Goal: Information Seeking & Learning: Learn about a topic

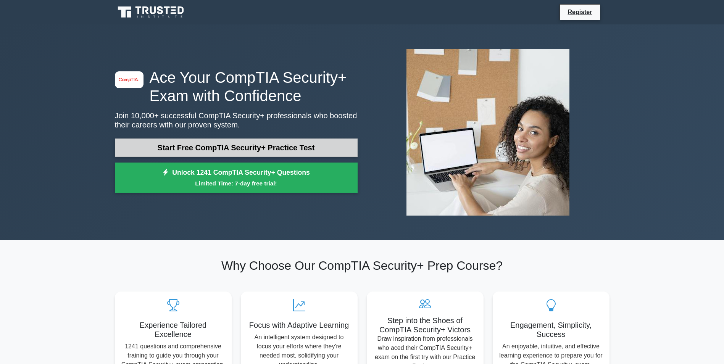
click at [210, 147] on link "Start Free CompTIA Security+ Practice Test" at bounding box center [236, 148] width 243 height 18
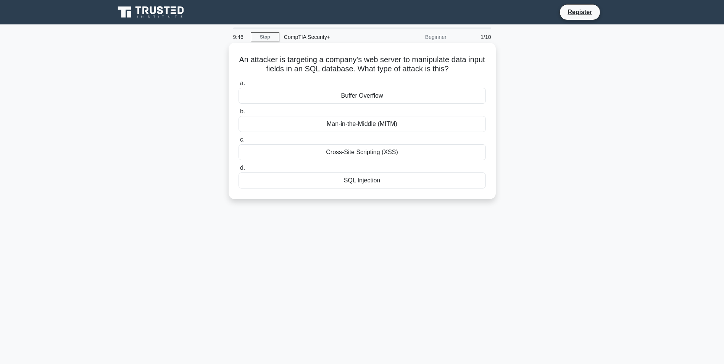
click at [366, 176] on div "SQL Injection" at bounding box center [361, 180] width 247 height 16
click at [238, 171] on input "d. SQL Injection" at bounding box center [238, 168] width 0 height 5
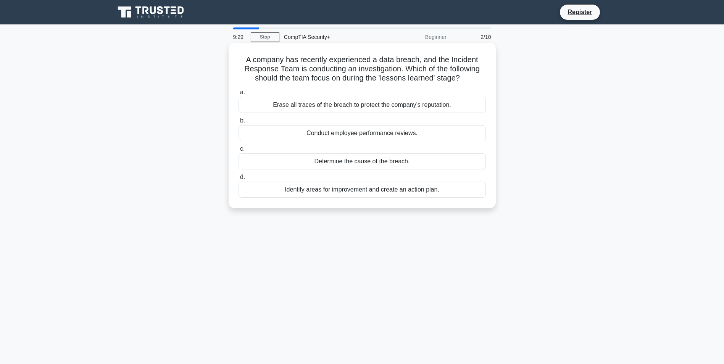
click at [408, 195] on div "Identify areas for improvement and create an action plan." at bounding box center [361, 190] width 247 height 16
click at [238, 180] on input "d. Identify areas for improvement and create an action plan." at bounding box center [238, 177] width 0 height 5
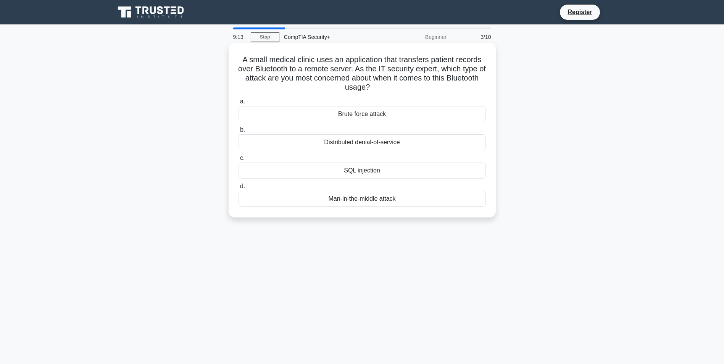
click at [364, 201] on div "Man-in-the-middle attack" at bounding box center [361, 199] width 247 height 16
click at [238, 189] on input "d. Man-in-the-middle attack" at bounding box center [238, 186] width 0 height 5
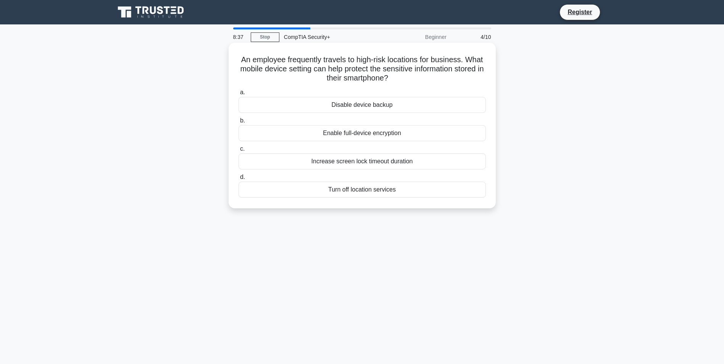
click at [352, 137] on div "Enable full-device encryption" at bounding box center [361, 133] width 247 height 16
click at [238, 123] on input "b. Enable full-device encryption" at bounding box center [238, 120] width 0 height 5
click at [428, 107] on div "Containerization" at bounding box center [361, 105] width 247 height 16
click at [238, 95] on input "a. Containerization" at bounding box center [238, 92] width 0 height 5
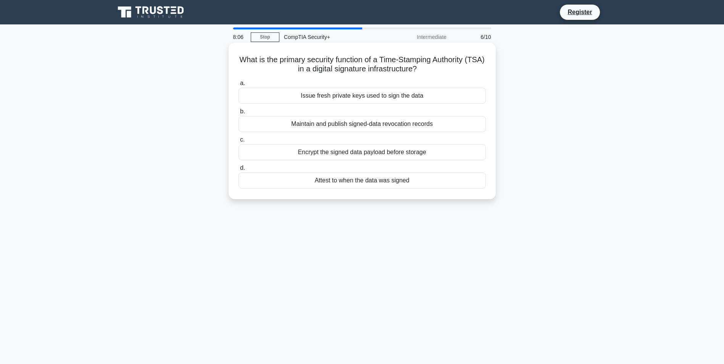
click at [418, 179] on div "Attest to when the data was signed" at bounding box center [361, 180] width 247 height 16
click at [238, 171] on input "d. Attest to when the data was signed" at bounding box center [238, 168] width 0 height 5
click at [430, 91] on div "Lack of timely log review and correlation" at bounding box center [361, 96] width 247 height 16
click at [238, 86] on input "a. Lack of timely log review and correlation" at bounding box center [238, 83] width 0 height 5
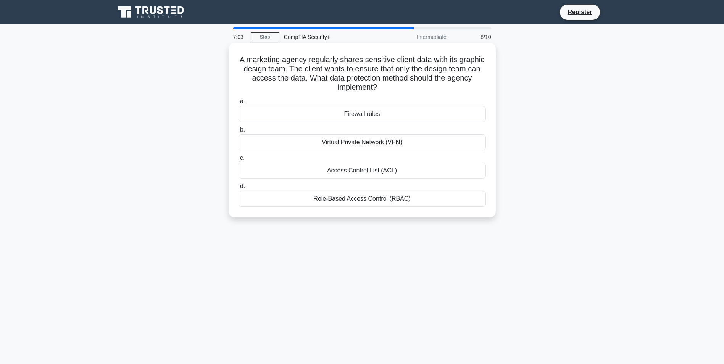
click at [397, 201] on div "Role-Based Access Control (RBAC)" at bounding box center [361, 199] width 247 height 16
click at [238, 189] on input "d. Role-Based Access Control (RBAC)" at bounding box center [238, 186] width 0 height 5
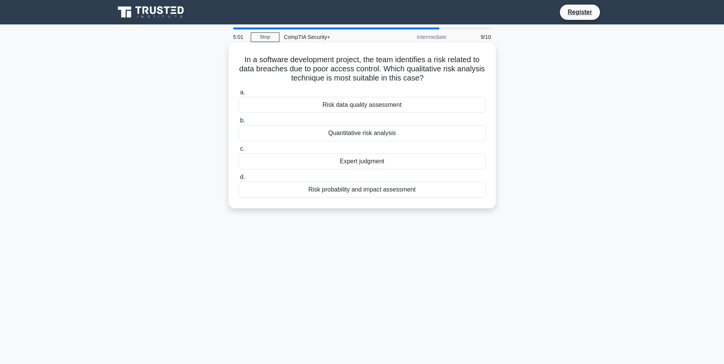
click at [370, 191] on div "Risk probability and impact assessment" at bounding box center [361, 190] width 247 height 16
click at [238, 180] on input "d. Risk probability and impact assessment" at bounding box center [238, 177] width 0 height 5
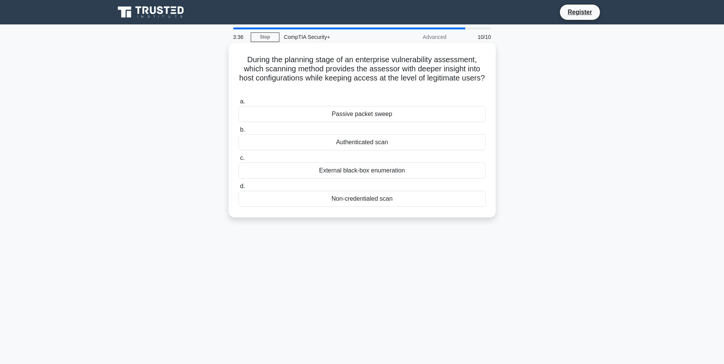
click at [420, 140] on div "Authenticated scan" at bounding box center [361, 142] width 247 height 16
click at [238, 132] on input "b. Authenticated scan" at bounding box center [238, 129] width 0 height 5
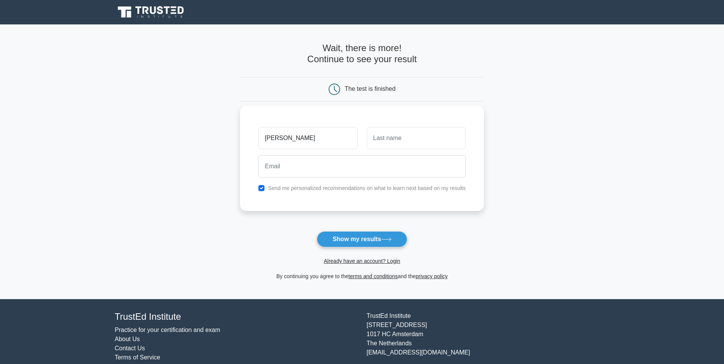
type input "[PERSON_NAME]"
type input "mccray"
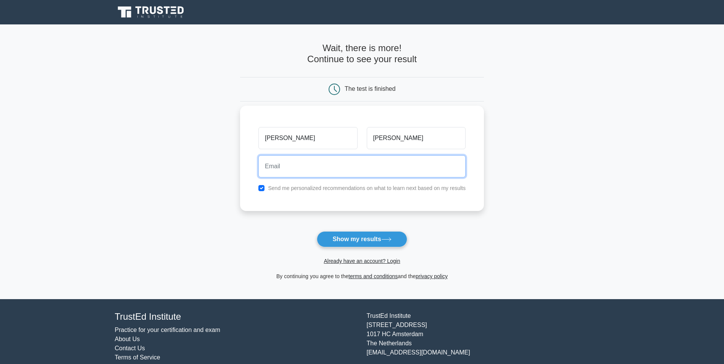
click at [293, 171] on input "email" at bounding box center [361, 166] width 207 height 22
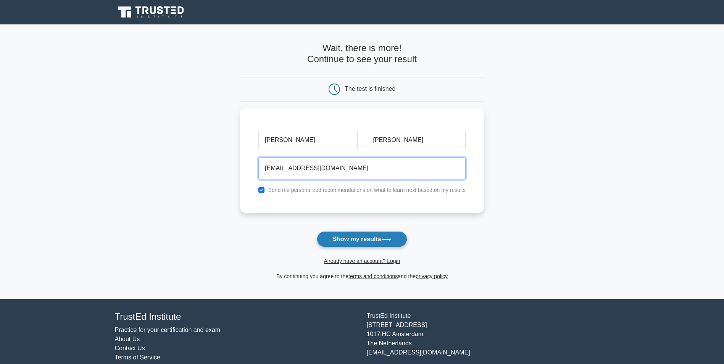
type input "mccray382@gmail.com"
click at [387, 239] on icon at bounding box center [386, 239] width 10 height 4
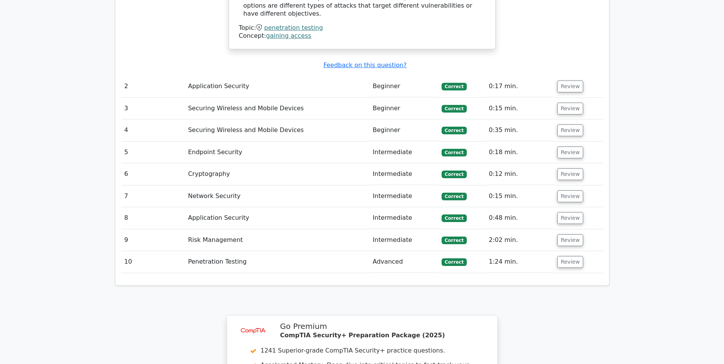
scroll to position [839, 0]
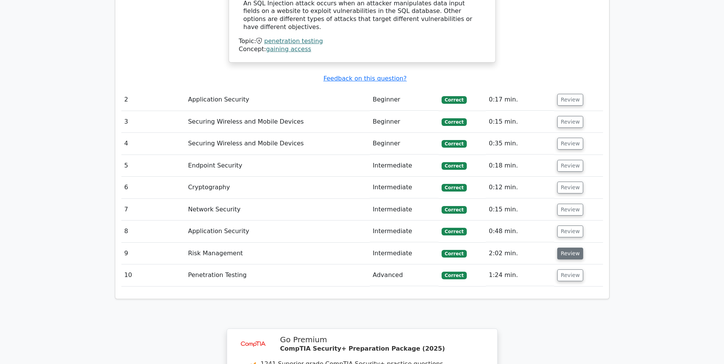
click at [568, 248] on button "Review" at bounding box center [570, 254] width 26 height 12
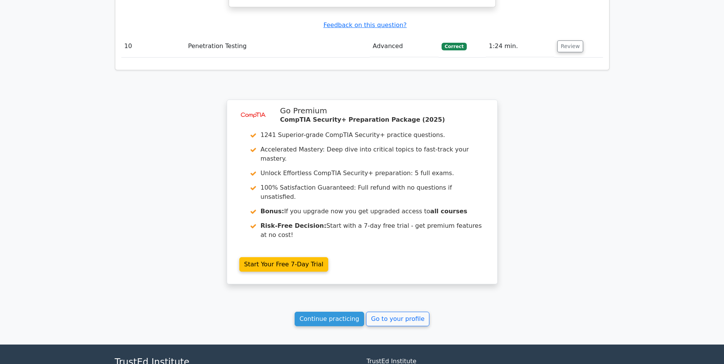
scroll to position [1390, 0]
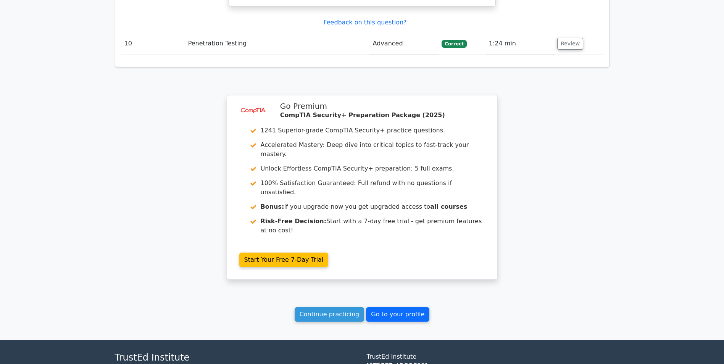
click at [395, 307] on link "Go to your profile" at bounding box center [397, 314] width 63 height 14
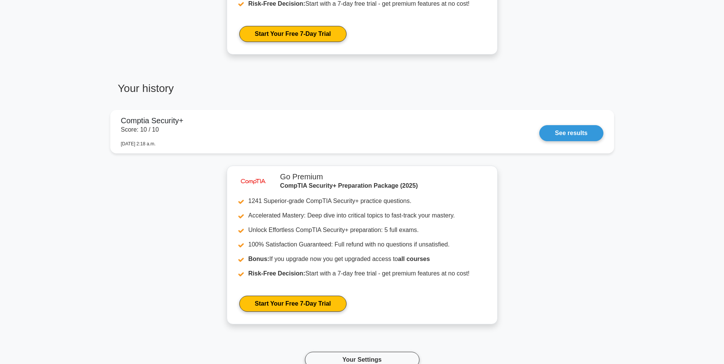
scroll to position [458, 0]
